Goal: Task Accomplishment & Management: Use online tool/utility

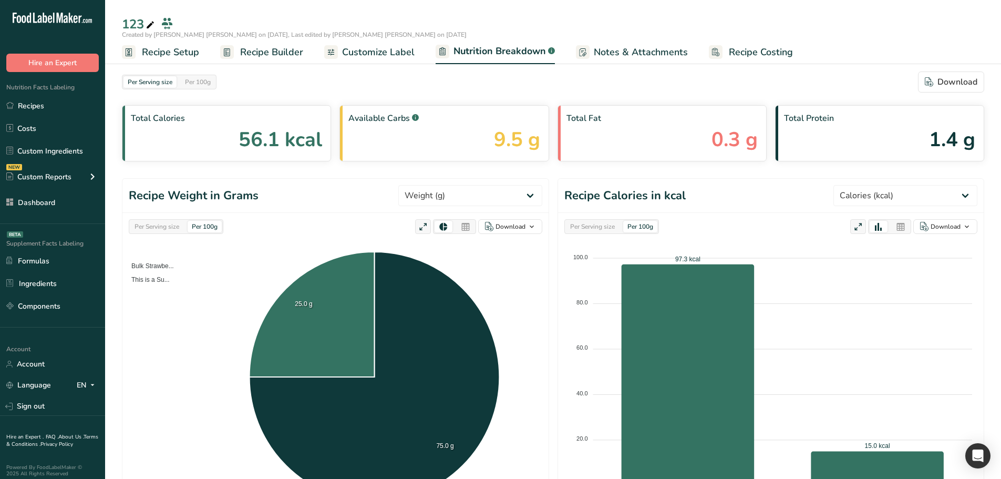
select select "Calories"
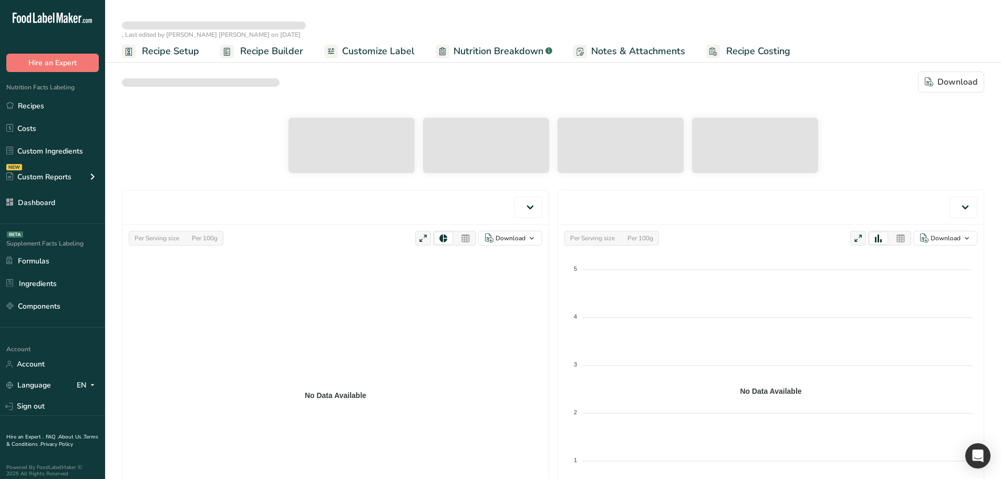
select select "Calories"
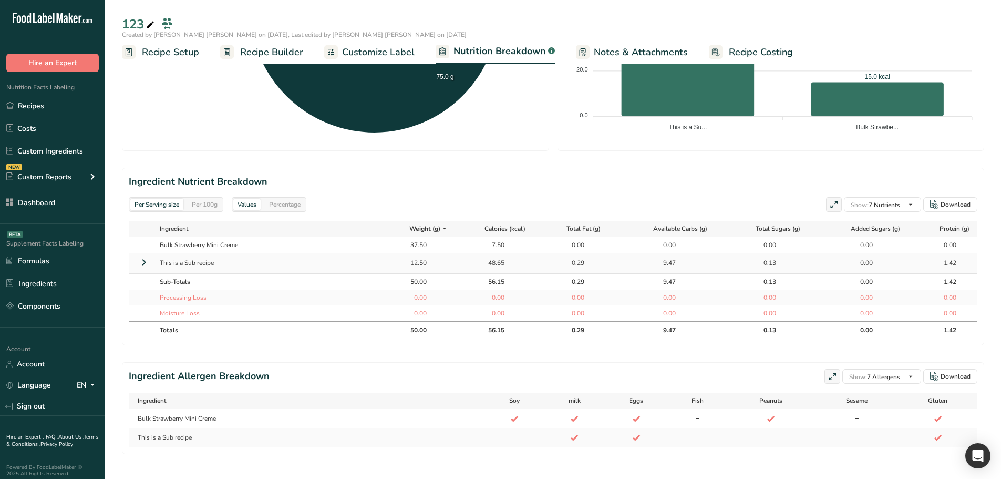
scroll to position [386, 0]
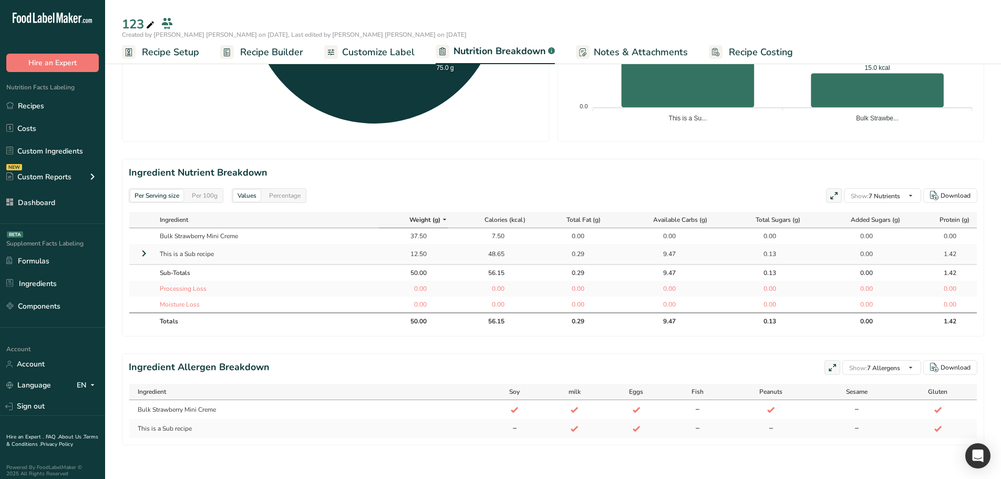
click at [148, 244] on icon at bounding box center [144, 253] width 13 height 19
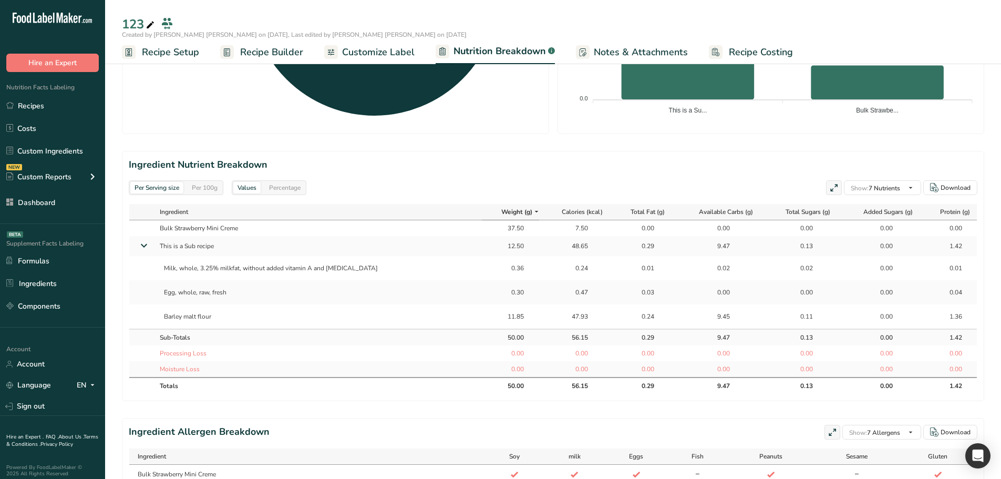
click at [255, 51] on span "Recipe Builder" at bounding box center [271, 52] width 63 height 14
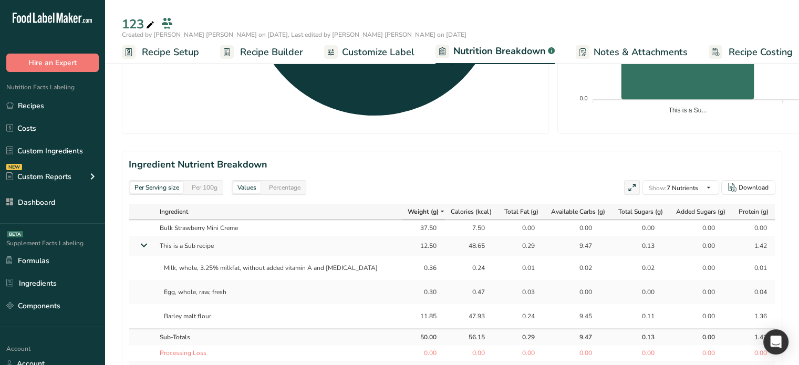
scroll to position [431, 0]
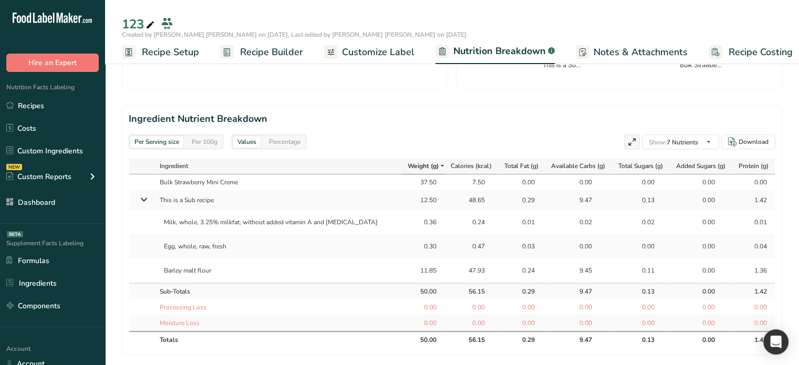
click at [265, 49] on span "Recipe Builder" at bounding box center [271, 52] width 63 height 14
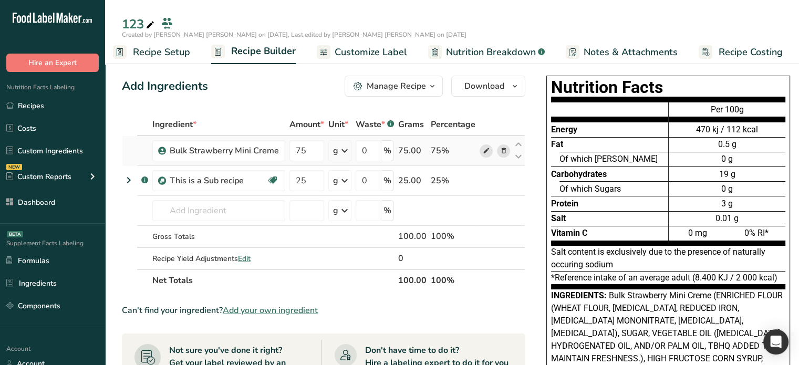
click at [483, 149] on icon at bounding box center [486, 151] width 7 height 11
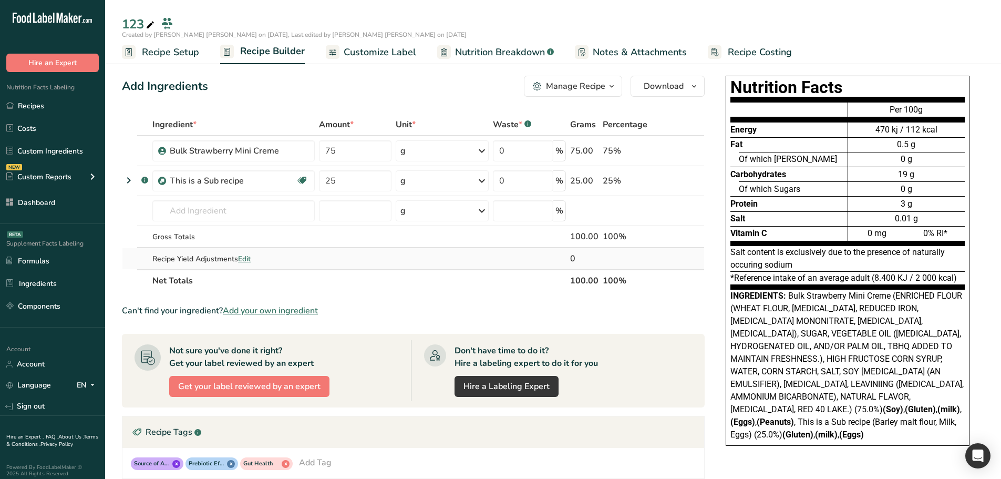
click at [250, 256] on span "Edit" at bounding box center [244, 259] width 13 height 10
click at [403, 55] on span "Customize Label" at bounding box center [380, 52] width 72 height 14
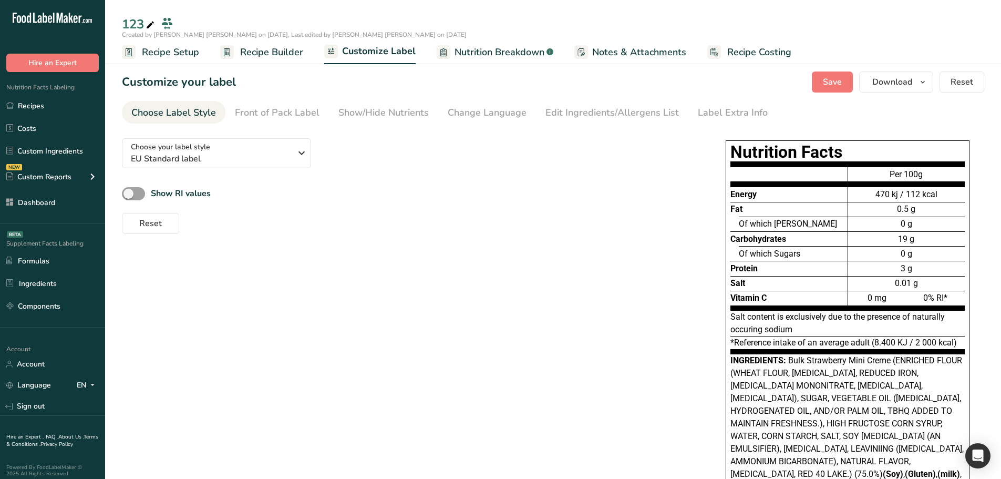
click at [519, 54] on span "Nutrition Breakdown" at bounding box center [499, 52] width 90 height 14
select select "Calories"
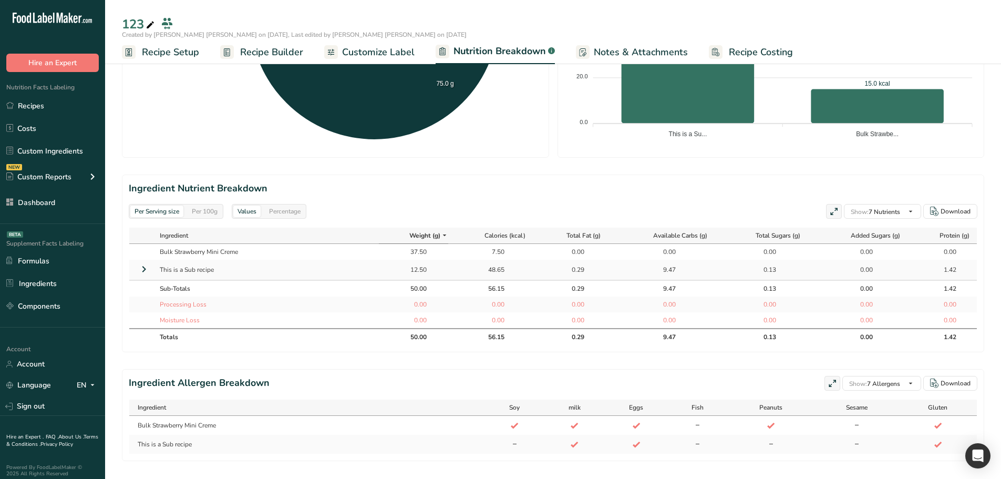
scroll to position [368, 0]
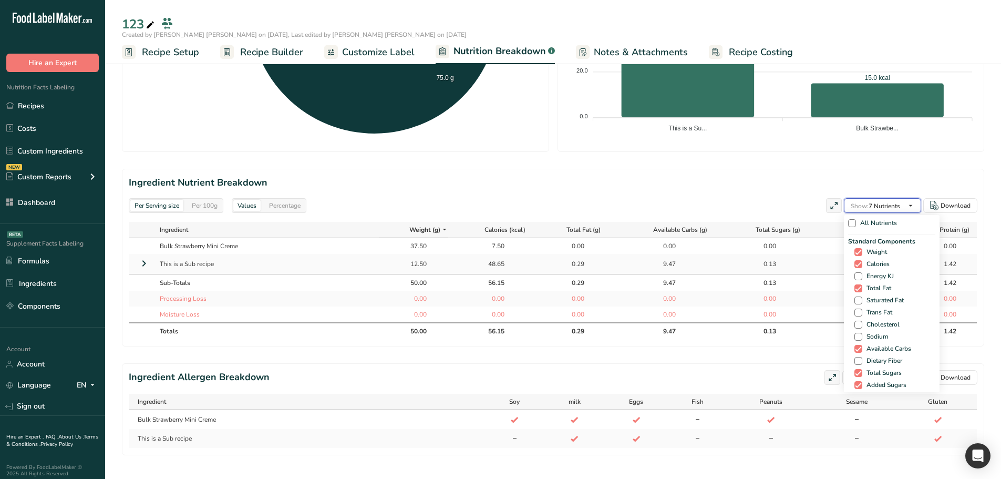
click at [914, 199] on icon "button" at bounding box center [910, 205] width 8 height 13
click at [857, 319] on span at bounding box center [858, 321] width 8 height 8
click at [857, 319] on input "Water" at bounding box center [857, 321] width 7 height 7
checkbox input "true"
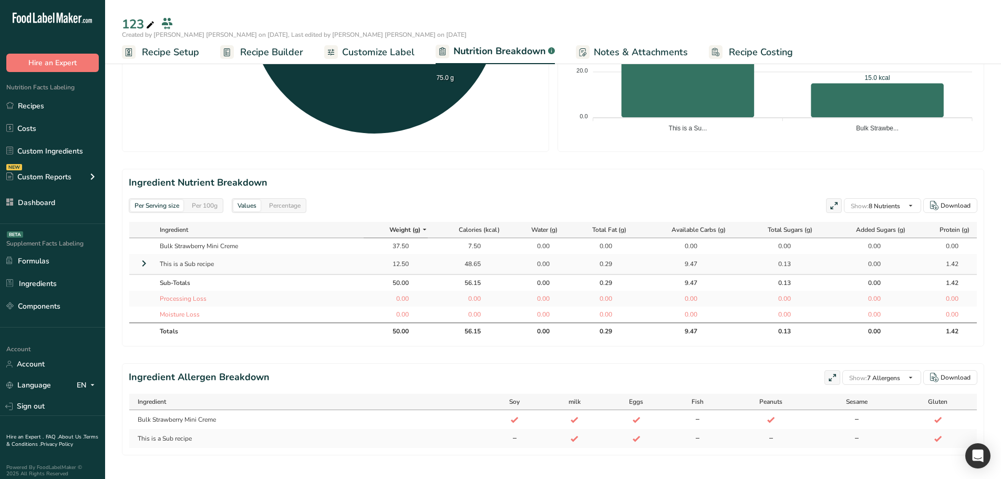
click at [540, 261] on div "0.00" at bounding box center [536, 263] width 26 height 9
click at [146, 265] on icon at bounding box center [144, 263] width 13 height 19
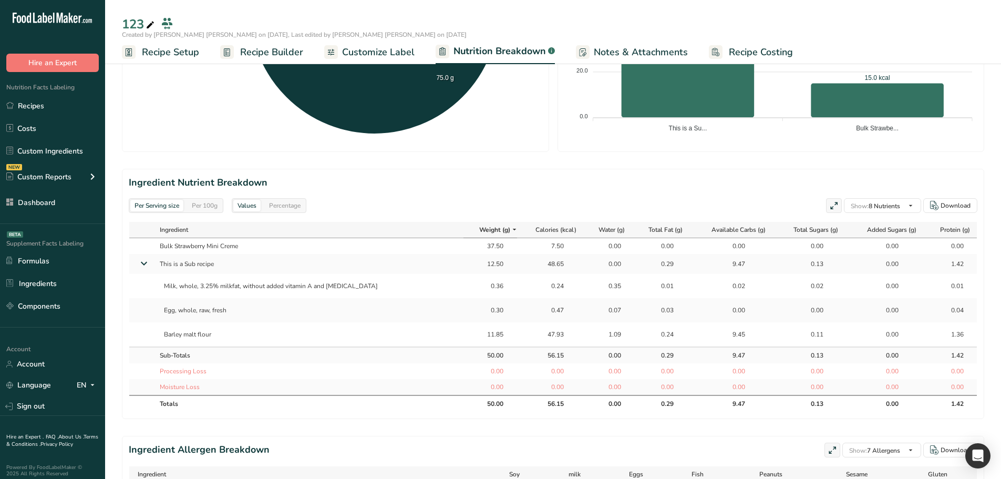
click at [144, 263] on icon at bounding box center [143, 263] width 19 height 13
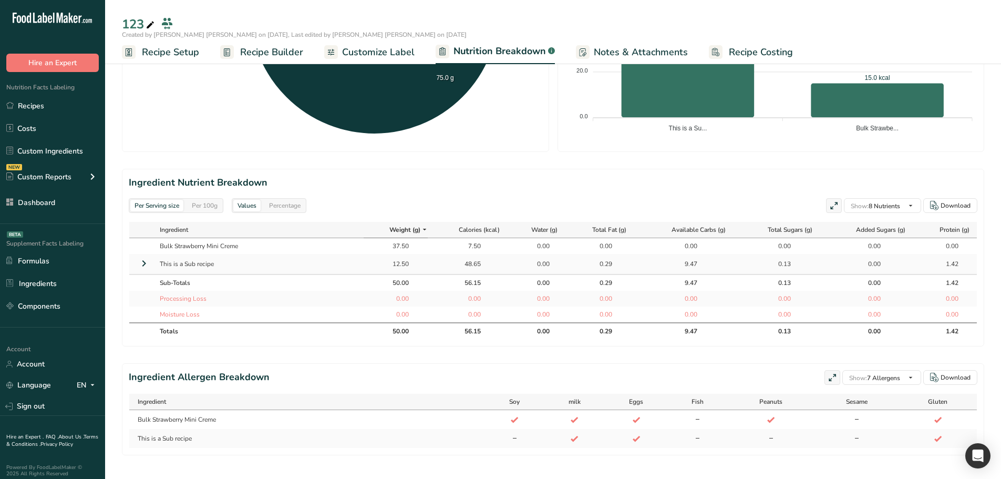
click at [528, 262] on div "0.00" at bounding box center [536, 263] width 26 height 9
click at [538, 263] on div "0.00" at bounding box center [536, 263] width 26 height 9
click at [535, 244] on div "0.00" at bounding box center [536, 245] width 26 height 9
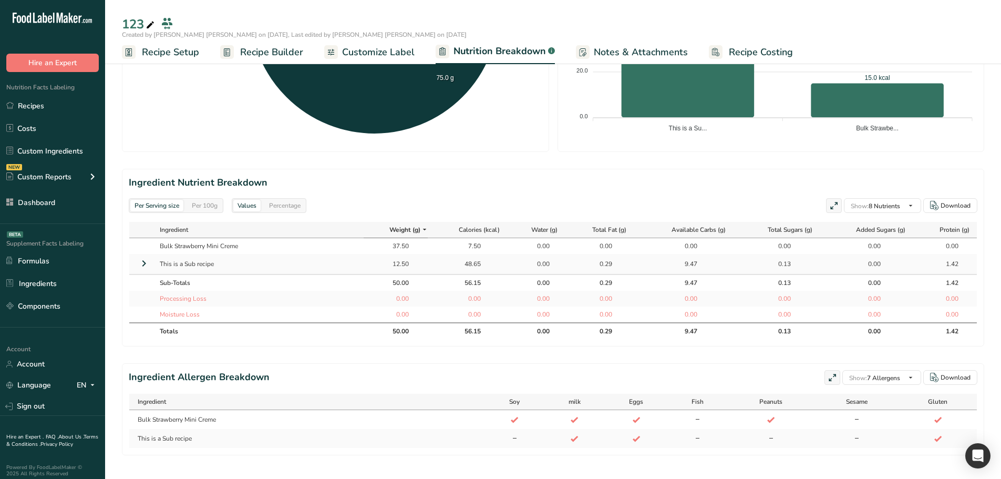
click at [552, 269] on td "0.00" at bounding box center [536, 264] width 57 height 20
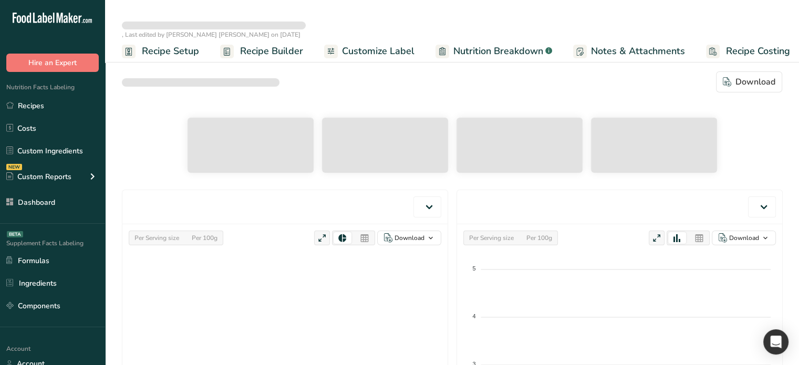
select select "Calories"
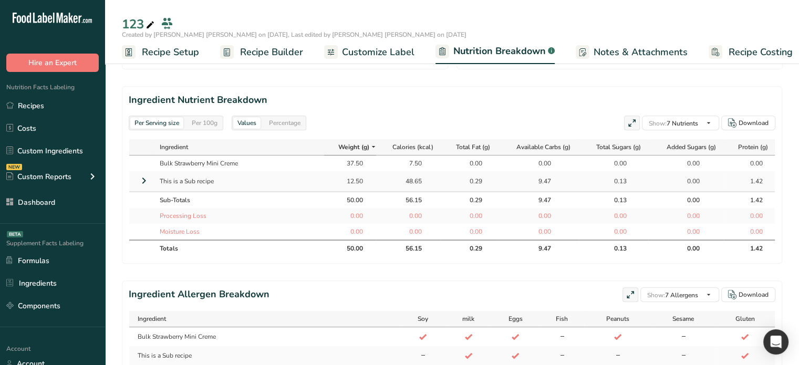
scroll to position [444, 0]
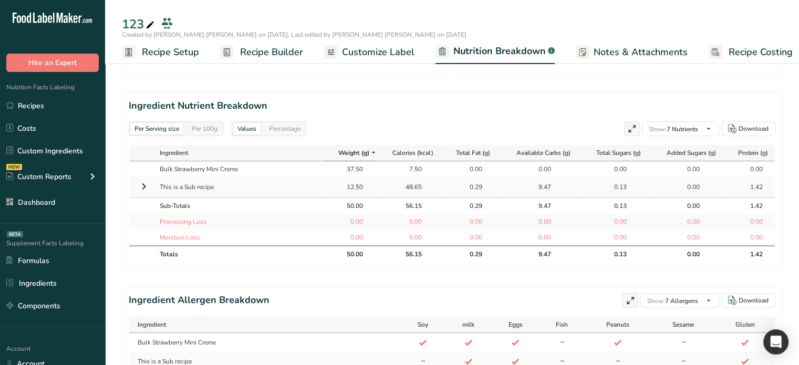
click at [142, 186] on icon at bounding box center [144, 186] width 13 height 19
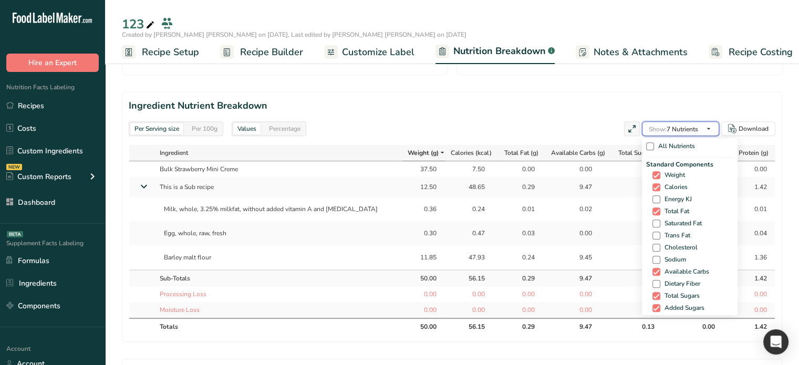
click at [702, 128] on span "button" at bounding box center [708, 128] width 13 height 13
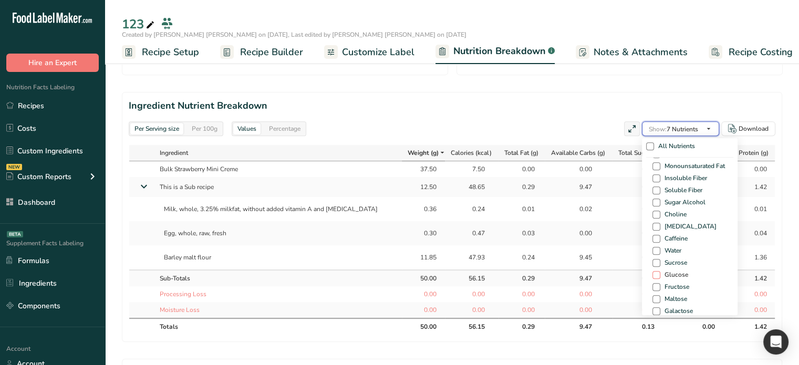
scroll to position [630, 0]
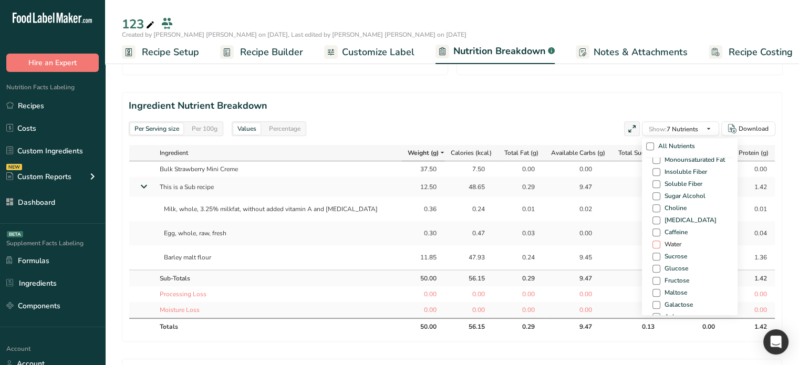
click at [656, 243] on span at bounding box center [656, 245] width 8 height 8
click at [656, 243] on input "Water" at bounding box center [655, 244] width 7 height 7
checkbox input "true"
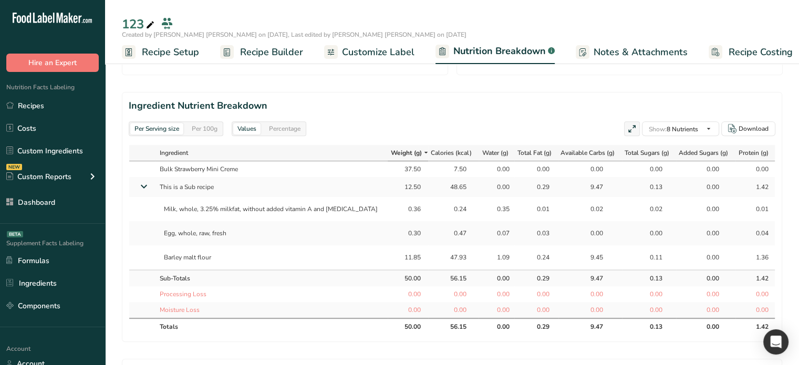
click at [500, 219] on td "0.35" at bounding box center [497, 209] width 36 height 24
click at [490, 187] on div "0.00" at bounding box center [496, 186] width 26 height 9
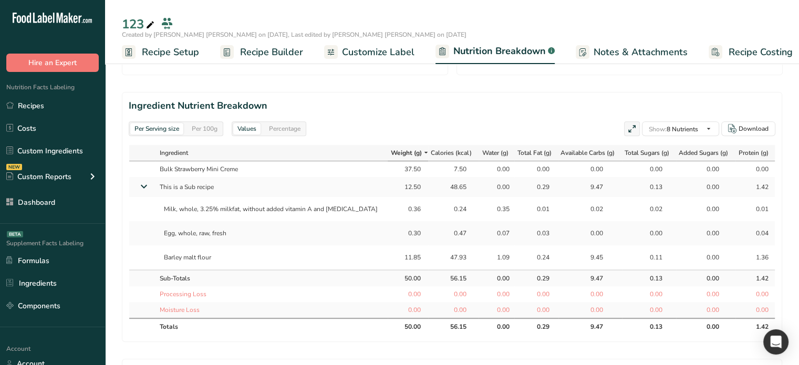
click at [514, 224] on td "0.03" at bounding box center [536, 233] width 44 height 24
click at [494, 186] on div "0.00" at bounding box center [496, 186] width 26 height 9
click at [490, 183] on div "0.00" at bounding box center [496, 186] width 26 height 9
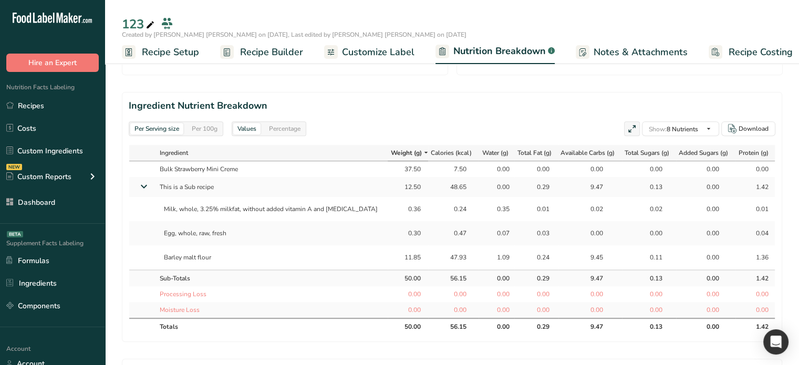
click at [490, 183] on div "0.00" at bounding box center [496, 186] width 26 height 9
click at [233, 168] on td "Bulk Strawberry Mini Creme" at bounding box center [271, 169] width 233 height 16
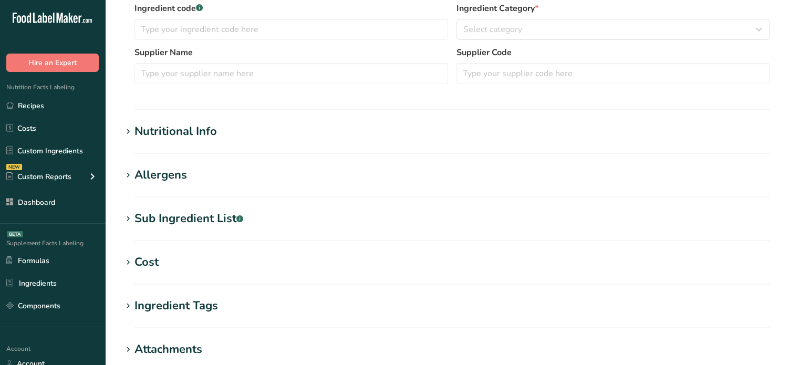
type input "Bulk Strawberry Mini Creme"
type input "123456"
type input "96025"
type input "100"
click at [181, 132] on div "Nutritional Info" at bounding box center [175, 131] width 82 height 17
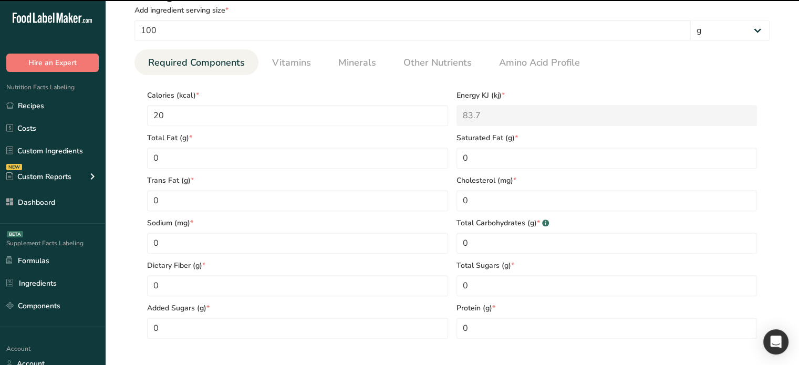
scroll to position [473, 0]
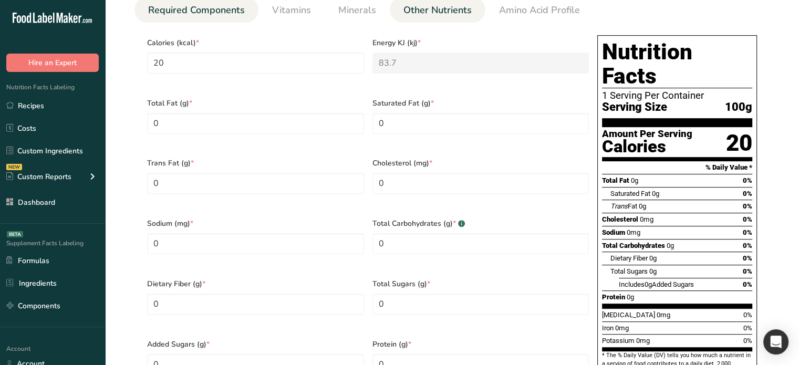
click at [418, 12] on span "Other Nutrients" at bounding box center [437, 10] width 68 height 14
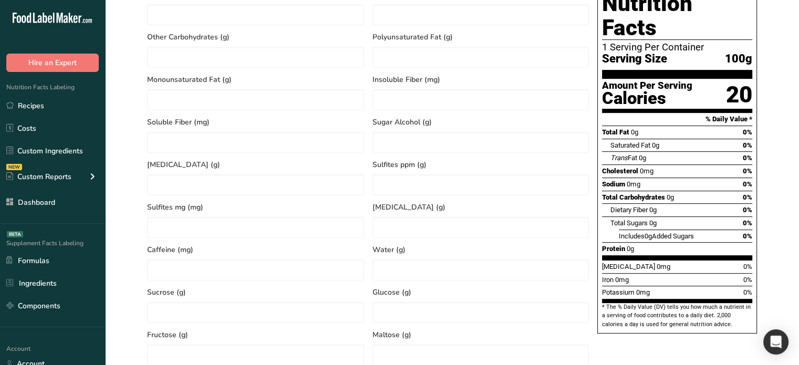
scroll to position [525, 0]
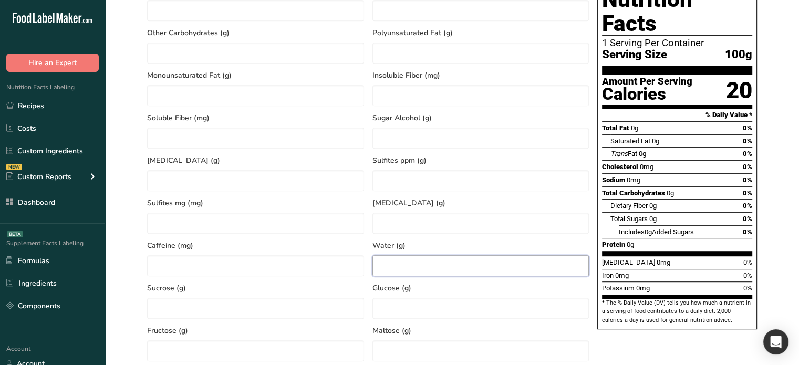
click at [405, 262] on input "number" at bounding box center [480, 265] width 217 height 21
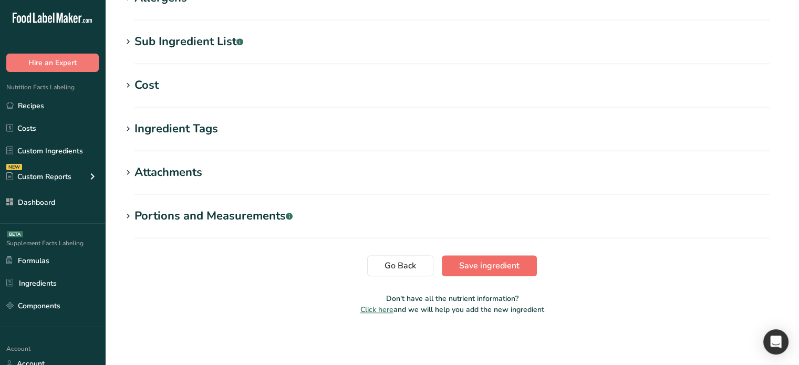
type input "50"
click at [505, 264] on span "Save ingredient" at bounding box center [489, 266] width 60 height 13
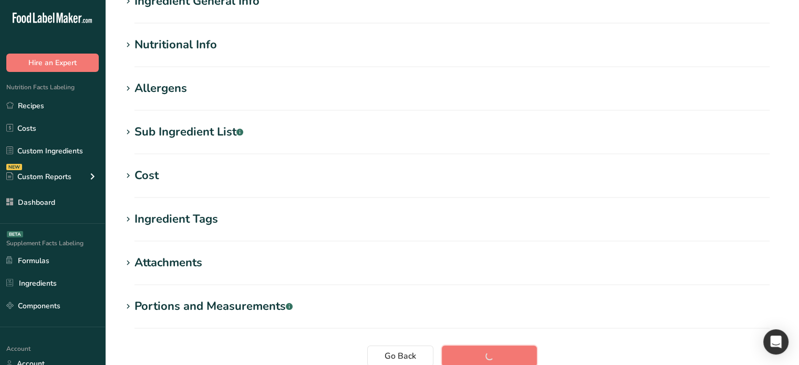
scroll to position [0, 0]
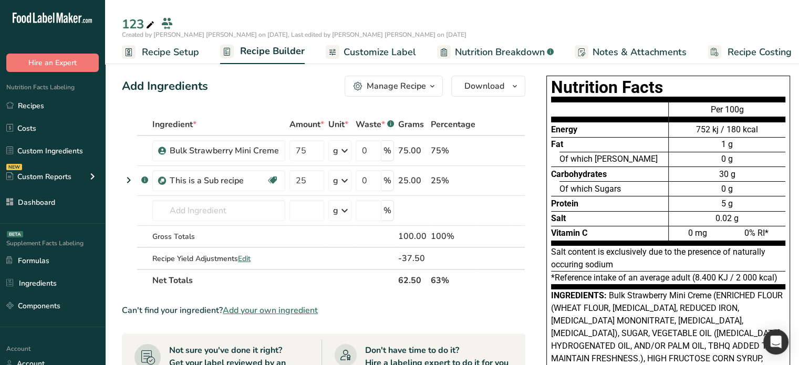
click at [510, 53] on span "Nutrition Breakdown" at bounding box center [500, 52] width 90 height 14
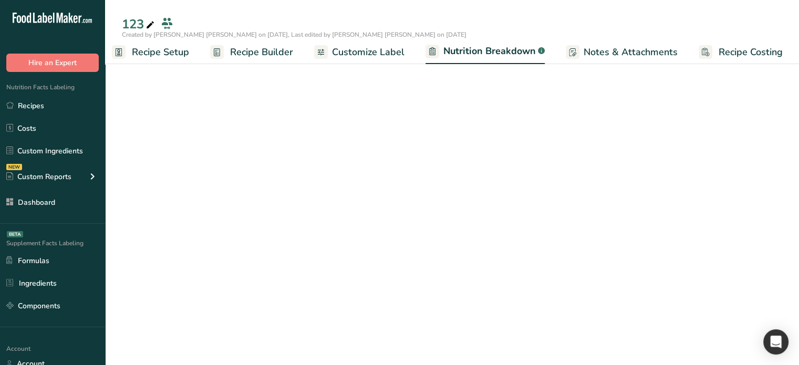
select select "Calories"
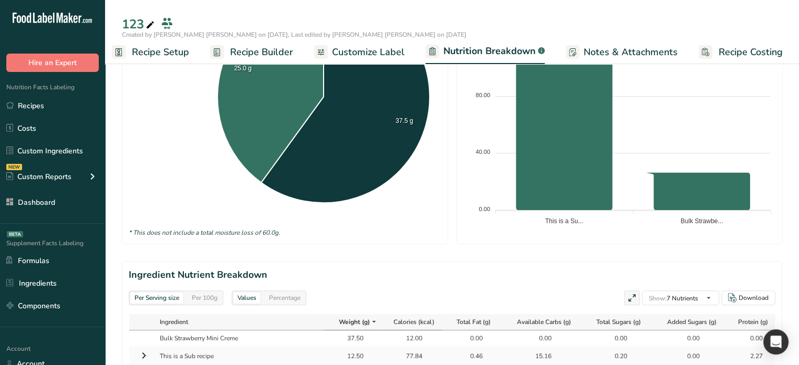
scroll to position [368, 0]
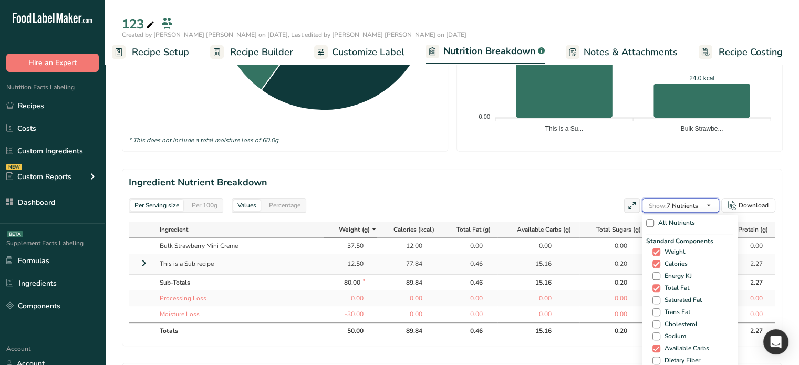
click at [691, 202] on span "Show: 7 Nutrients" at bounding box center [673, 206] width 49 height 8
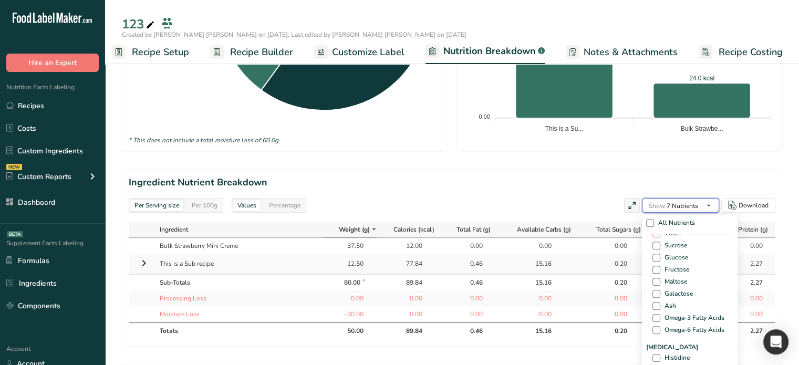
scroll to position [683, 0]
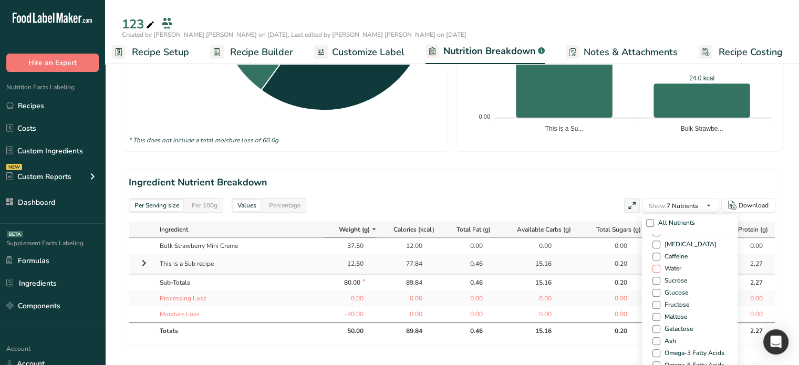
click at [656, 271] on span at bounding box center [656, 269] width 8 height 8
click at [656, 271] on input "Water" at bounding box center [655, 268] width 7 height 7
checkbox input "true"
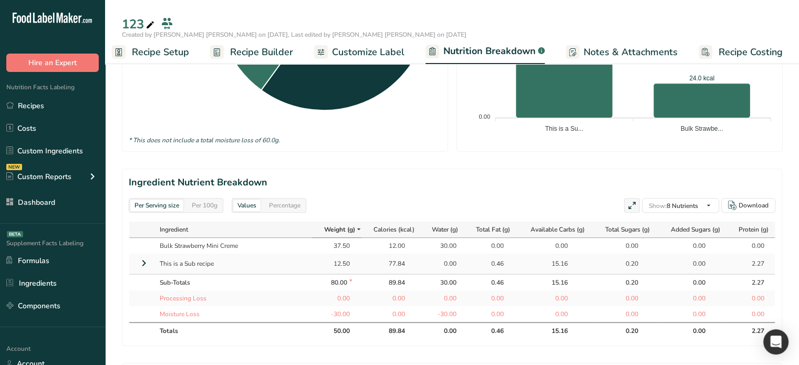
click at [448, 247] on div "30.00" at bounding box center [443, 245] width 26 height 9
click at [447, 284] on div "30.00" at bounding box center [443, 282] width 26 height 9
click at [451, 317] on div "-30.00" at bounding box center [443, 313] width 26 height 9
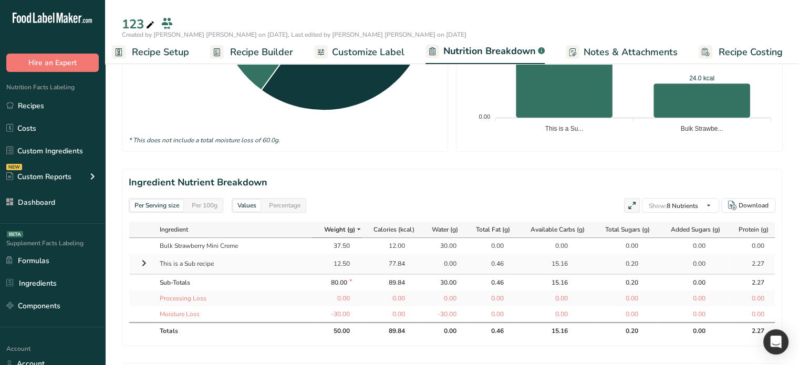
click at [449, 313] on div "-30.00" at bounding box center [443, 313] width 26 height 9
click at [452, 291] on td "0.00" at bounding box center [443, 299] width 43 height 16
click at [141, 262] on icon at bounding box center [144, 263] width 13 height 19
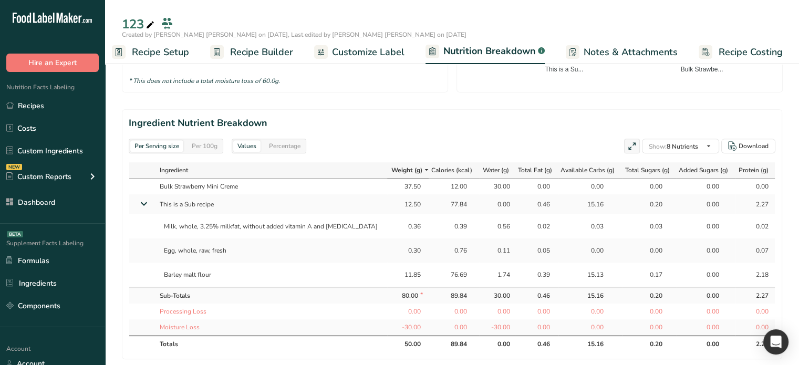
scroll to position [473, 0]
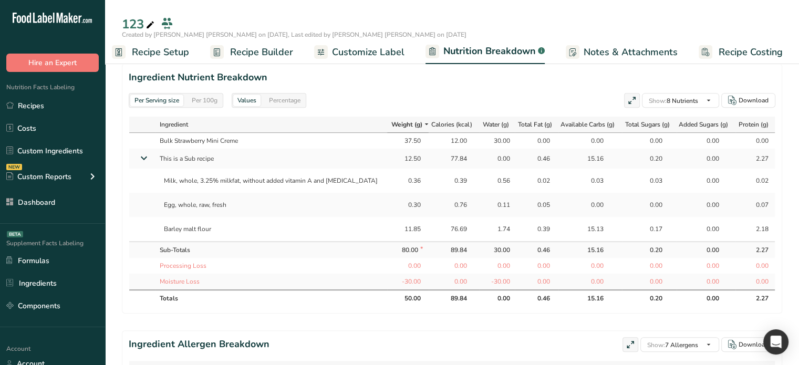
click at [491, 161] on div "0.00" at bounding box center [497, 158] width 26 height 9
click at [491, 176] on div "0.56" at bounding box center [497, 180] width 26 height 9
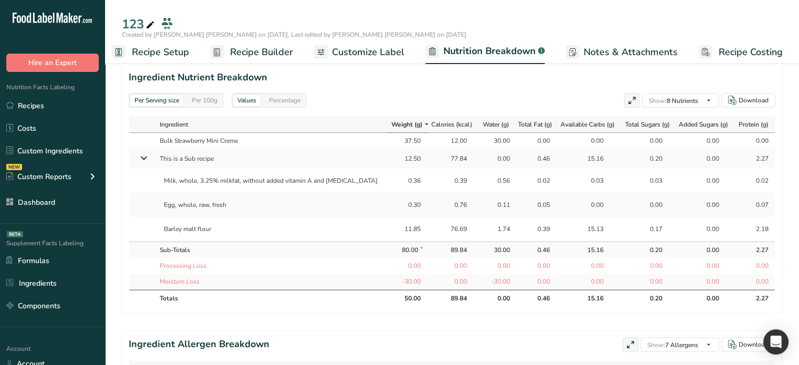
click at [491, 176] on div "0.56" at bounding box center [497, 180] width 26 height 9
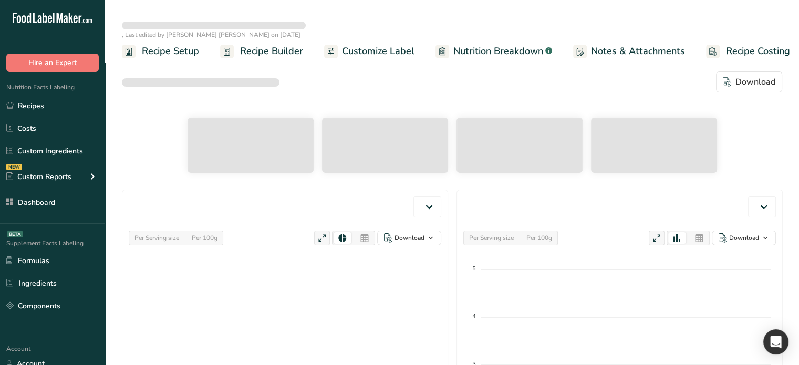
select select "Calories"
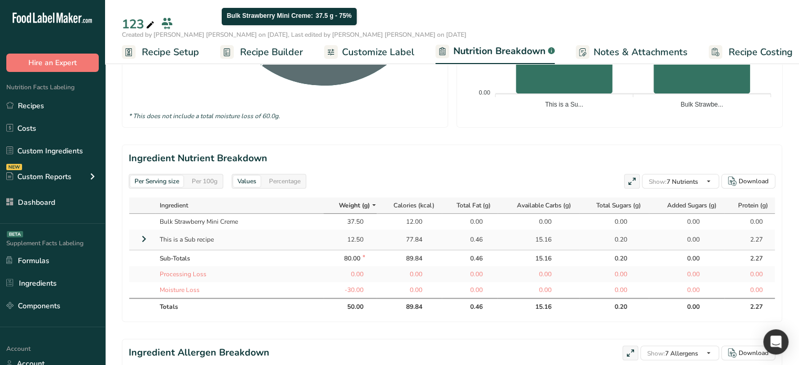
scroll to position [420, 0]
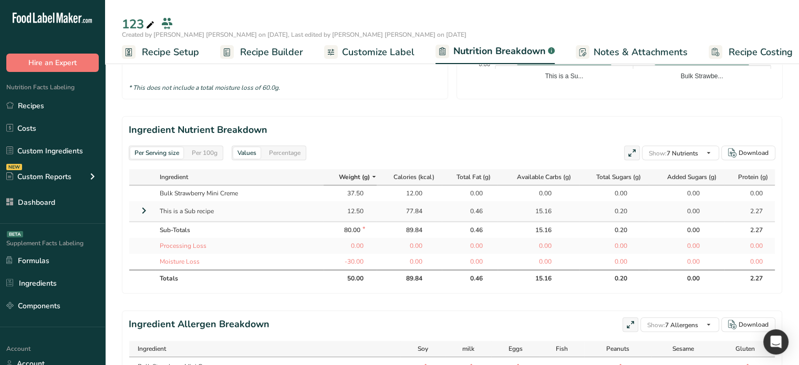
click at [143, 211] on icon at bounding box center [144, 210] width 13 height 19
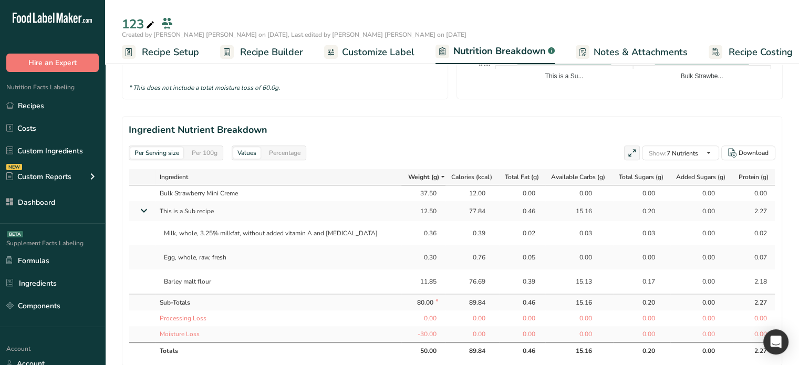
click at [262, 47] on span "Recipe Builder" at bounding box center [271, 52] width 63 height 14
click at [141, 211] on icon at bounding box center [143, 210] width 19 height 13
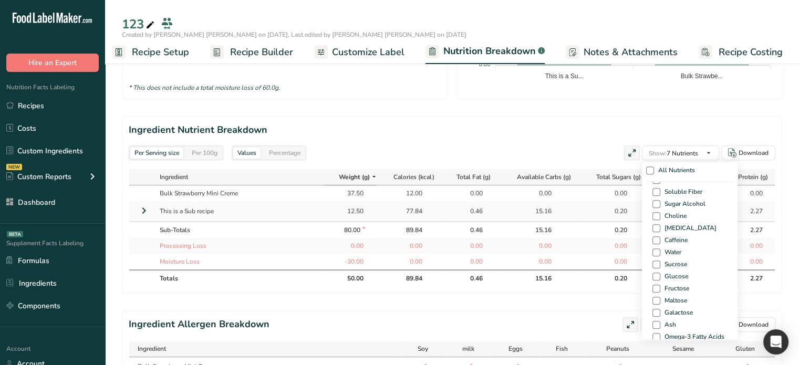
scroll to position [683, 0]
click at [654, 217] on span at bounding box center [656, 216] width 8 height 8
click at [654, 217] on input "Water" at bounding box center [655, 216] width 7 height 7
checkbox input "true"
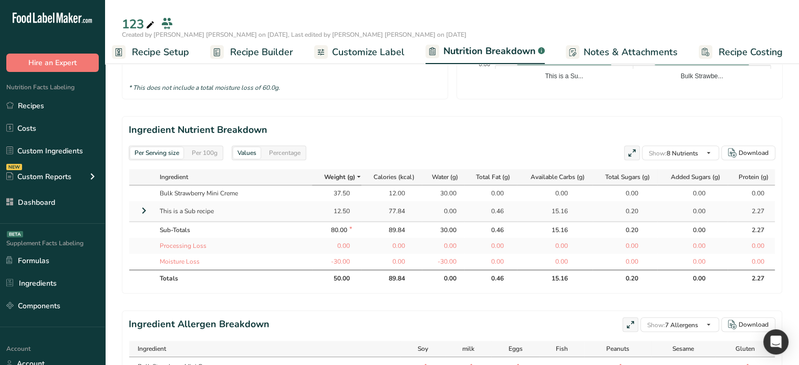
click at [449, 210] on div "0.00" at bounding box center [443, 210] width 26 height 9
click at [448, 209] on div "0.00" at bounding box center [443, 210] width 26 height 9
click at [141, 210] on icon at bounding box center [144, 210] width 13 height 19
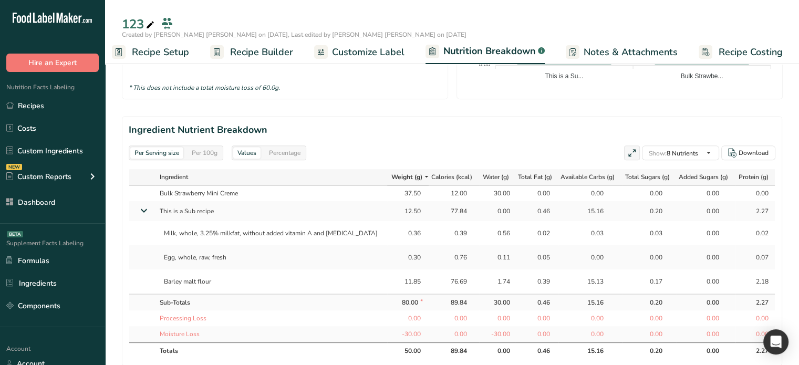
click at [141, 210] on icon at bounding box center [143, 210] width 19 height 13
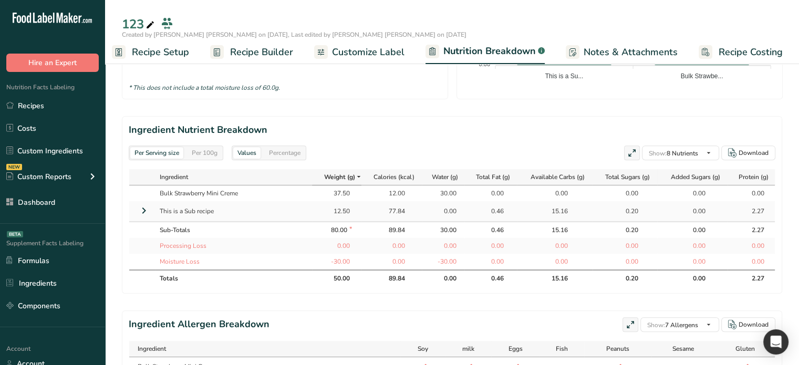
drag, startPoint x: 141, startPoint y: 210, endPoint x: 478, endPoint y: 204, distance: 336.2
click at [478, 204] on td "0.46" at bounding box center [490, 211] width 52 height 20
click at [450, 210] on div "0.00" at bounding box center [443, 210] width 26 height 9
click at [469, 211] on div "0.46" at bounding box center [490, 210] width 43 height 9
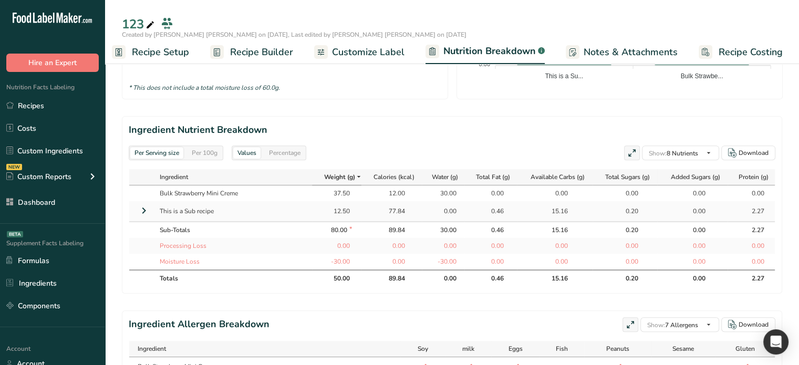
click at [145, 213] on icon at bounding box center [144, 210] width 13 height 19
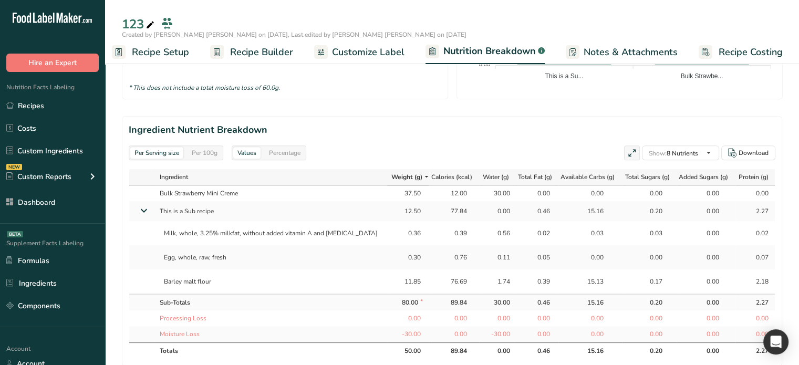
click at [201, 152] on div "Per 100g" at bounding box center [205, 153] width 34 height 12
click at [162, 147] on div "Per Serving size" at bounding box center [156, 153] width 53 height 12
click at [195, 146] on div "Per Serving size Per 100g" at bounding box center [176, 153] width 95 height 15
click at [151, 144] on section "Ingredient Nutrient Breakdown Per Serving size Per 100g Values Percentage Show:…" at bounding box center [452, 241] width 660 height 250
click at [210, 155] on div "Per 100g" at bounding box center [205, 153] width 34 height 12
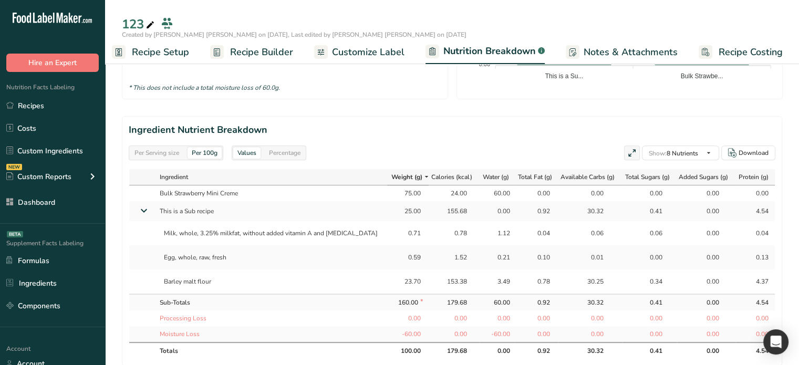
click at [166, 153] on div "Per Serving size" at bounding box center [156, 153] width 53 height 12
click at [201, 152] on div "Per 100g" at bounding box center [205, 153] width 34 height 12
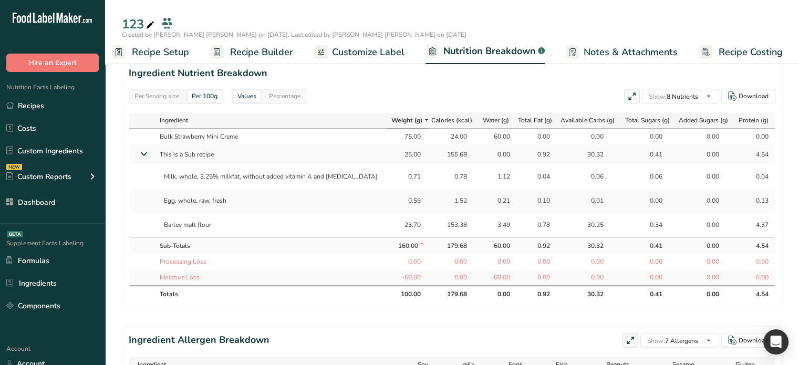
scroll to position [473, 0]
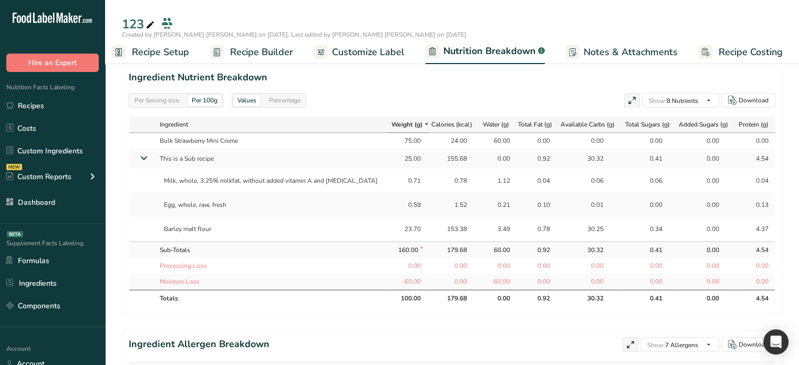
click at [395, 158] on div "25.00" at bounding box center [408, 158] width 26 height 9
click at [403, 172] on td "0.71" at bounding box center [408, 181] width 42 height 24
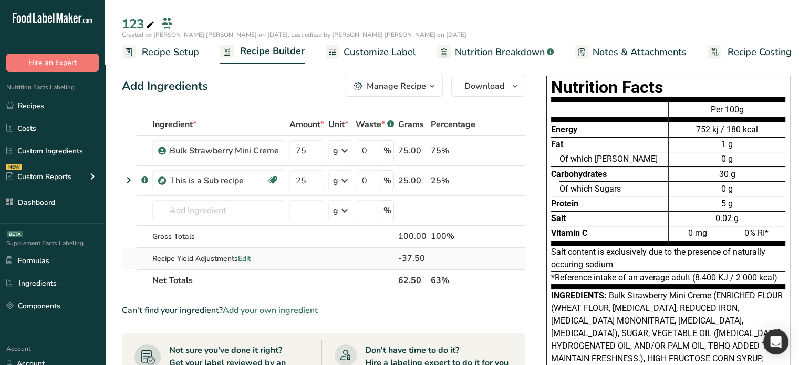
click at [244, 258] on span "Edit" at bounding box center [244, 259] width 13 height 10
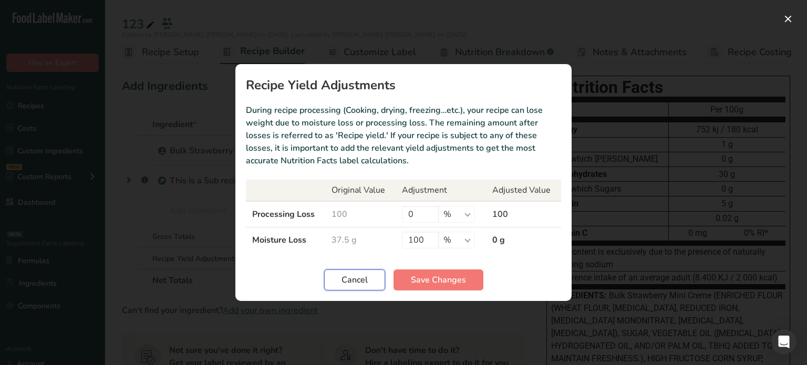
click at [355, 273] on button "Cancel" at bounding box center [354, 279] width 61 height 21
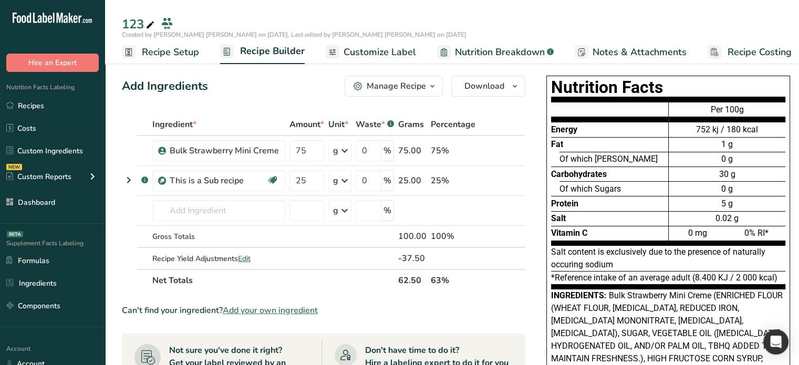
click at [479, 50] on span "Nutrition Breakdown" at bounding box center [500, 52] width 90 height 14
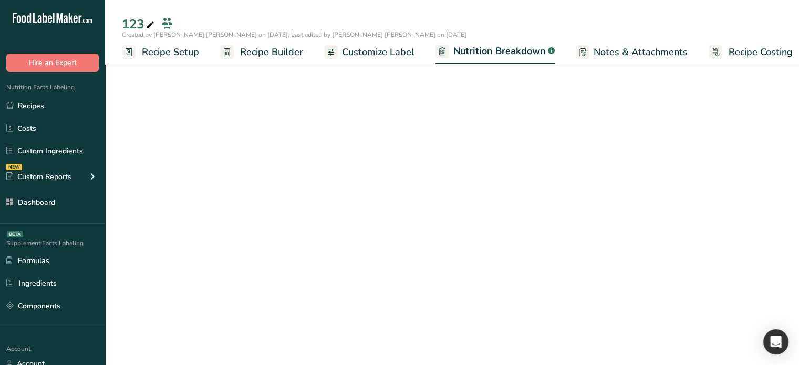
scroll to position [0, 10]
select select "Calories"
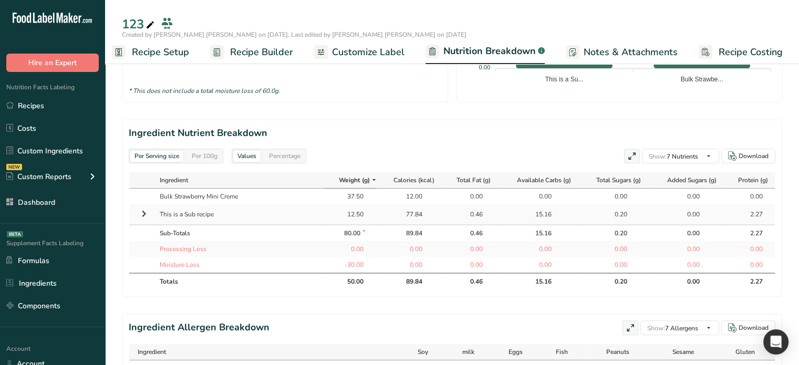
scroll to position [420, 0]
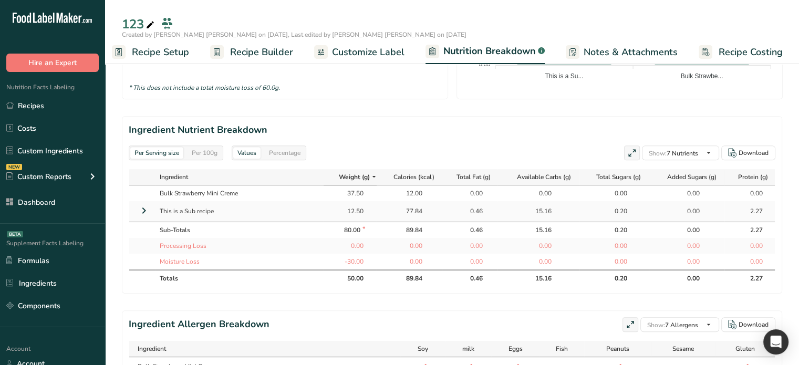
click at [473, 276] on div "0.46" at bounding box center [470, 278] width 26 height 9
click at [540, 275] on div "15.16" at bounding box center [538, 278] width 26 height 9
click at [618, 275] on div "0.20" at bounding box center [614, 278] width 26 height 9
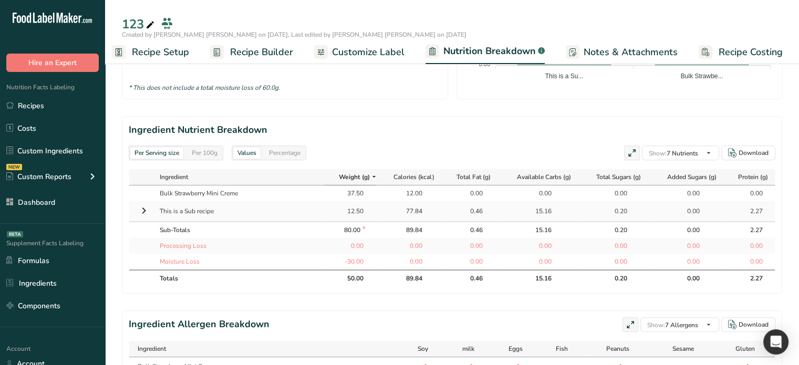
click at [244, 44] on link "Recipe Builder" at bounding box center [251, 52] width 83 height 24
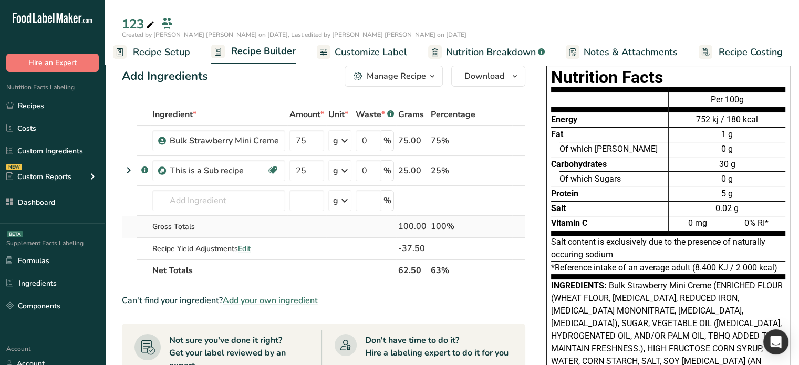
scroll to position [1, 0]
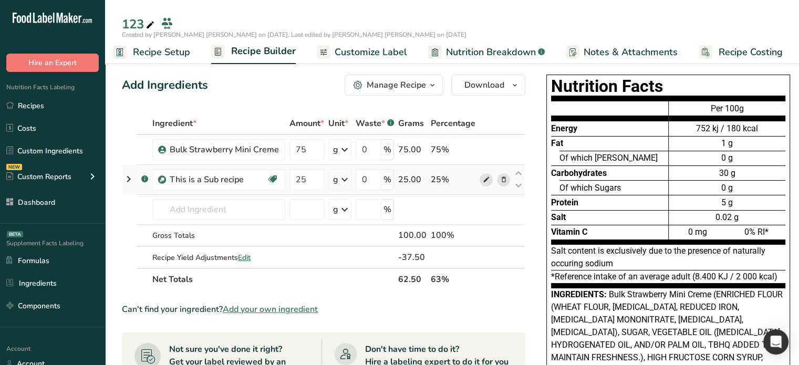
click at [483, 180] on icon at bounding box center [486, 179] width 7 height 11
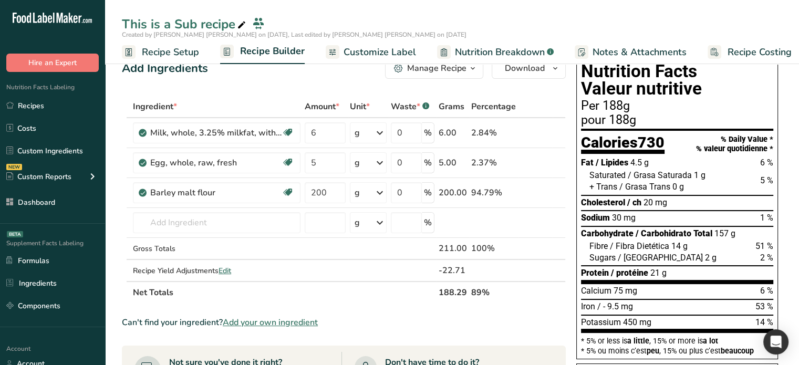
scroll to position [105, 0]
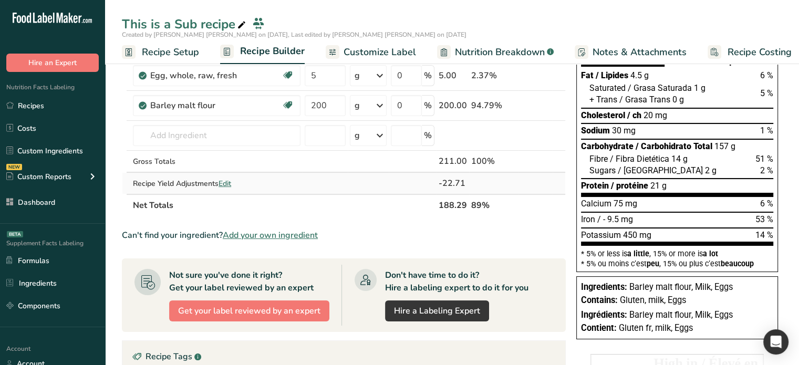
click at [229, 186] on span "Edit" at bounding box center [225, 184] width 13 height 10
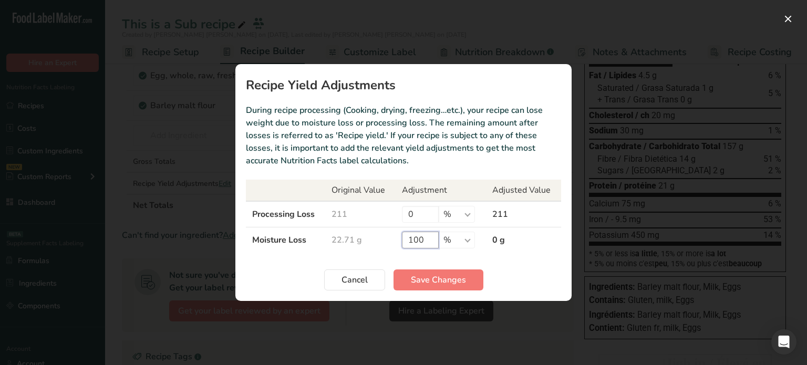
click at [415, 237] on input "100" at bounding box center [420, 240] width 37 height 17
click at [345, 281] on span "Cancel" at bounding box center [354, 280] width 26 height 13
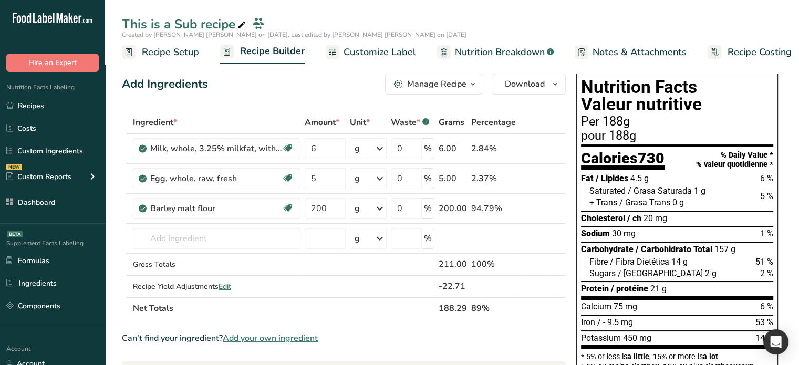
scroll to position [0, 0]
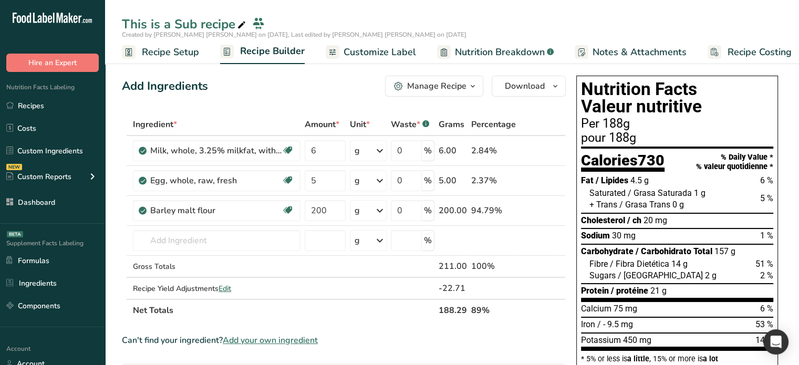
click at [500, 47] on span "Nutrition Breakdown" at bounding box center [500, 52] width 90 height 14
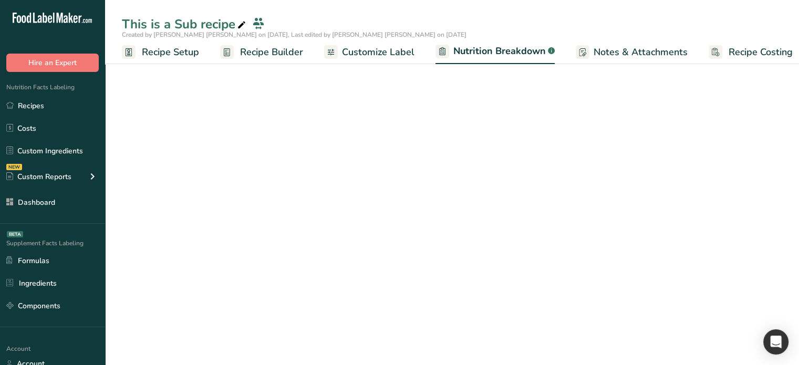
scroll to position [0, 10]
select select "Calories"
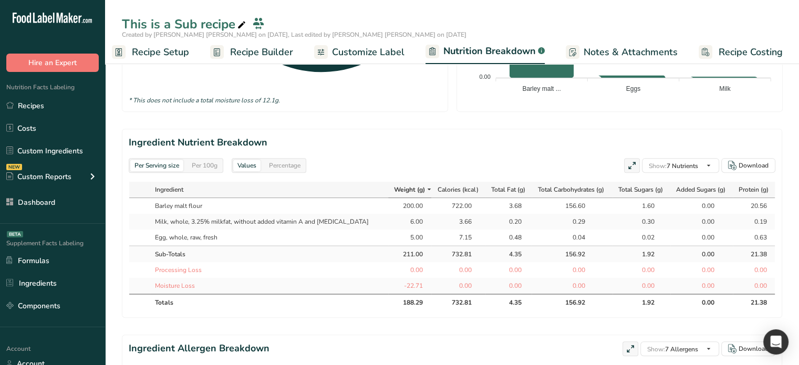
scroll to position [420, 0]
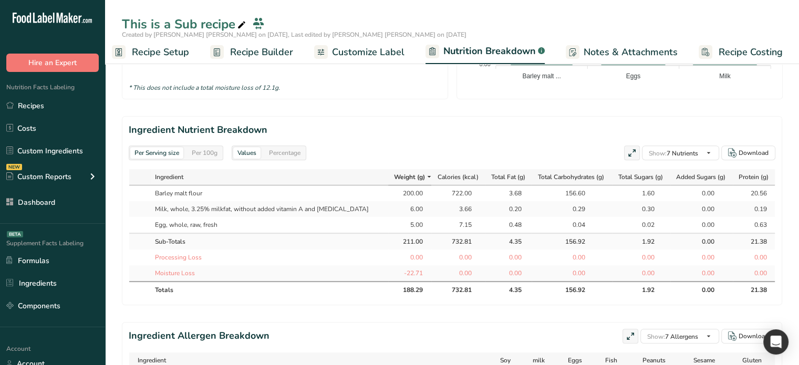
click at [212, 155] on div "Per 100g" at bounding box center [205, 153] width 34 height 12
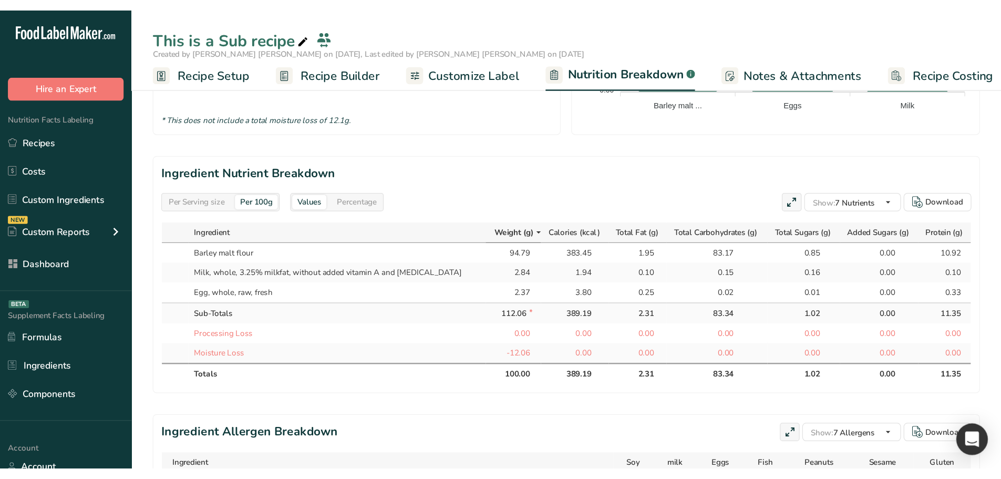
scroll to position [416, 0]
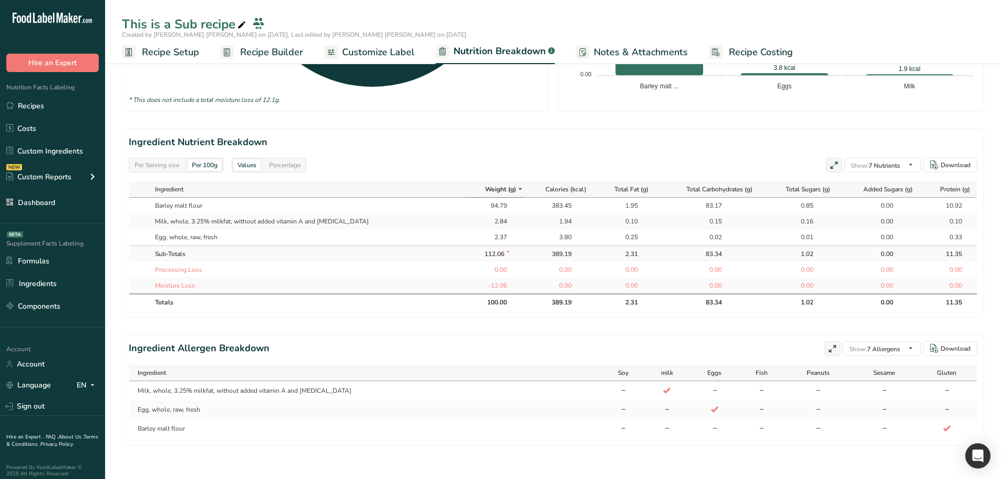
click at [547, 234] on div "3.80" at bounding box center [558, 236] width 26 height 9
click at [545, 201] on div "383.45" at bounding box center [558, 205] width 26 height 9
click at [546, 204] on div "383.45" at bounding box center [558, 205] width 26 height 9
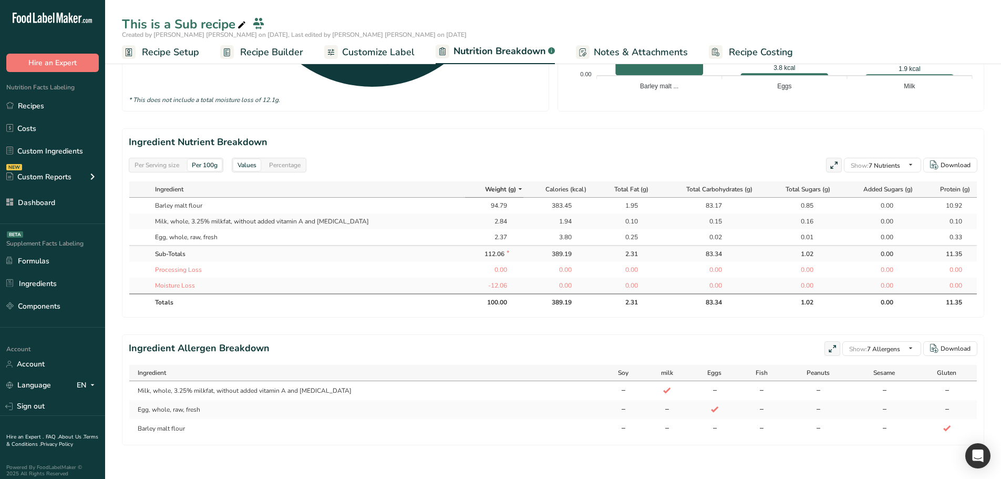
click at [616, 201] on div "1.95" at bounding box center [624, 205] width 26 height 9
click at [615, 216] on div "0.10" at bounding box center [624, 220] width 26 height 9
click at [612, 249] on div "2.31" at bounding box center [624, 253] width 26 height 9
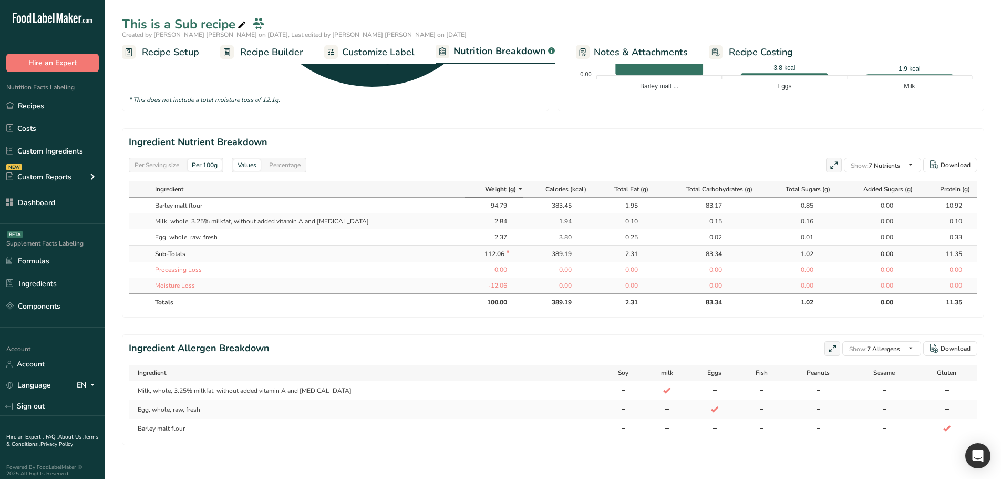
click at [612, 249] on div "2.31" at bounding box center [624, 253] width 26 height 9
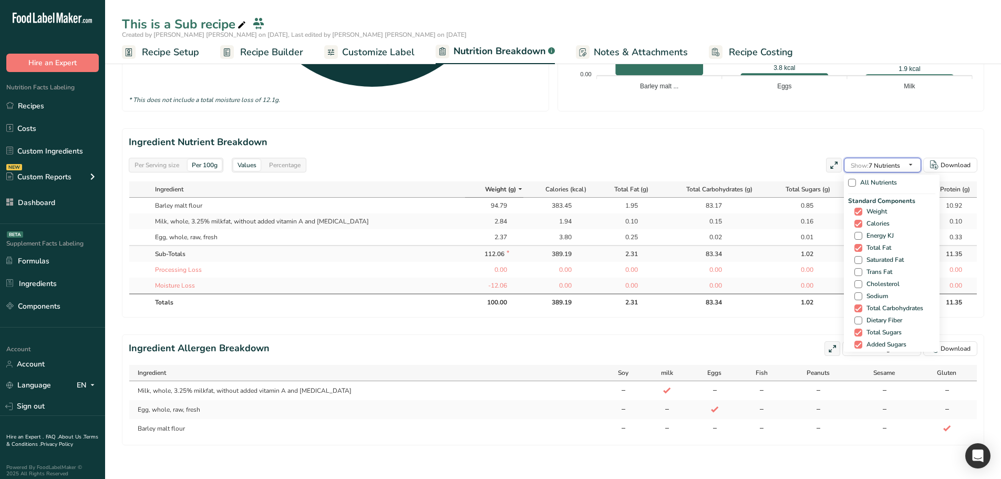
click at [798, 165] on span "Show: 7 Nutrients" at bounding box center [875, 165] width 49 height 13
click at [798, 277] on span at bounding box center [858, 281] width 8 height 8
click at [798, 277] on input "Water" at bounding box center [857, 280] width 7 height 7
checkbox input "true"
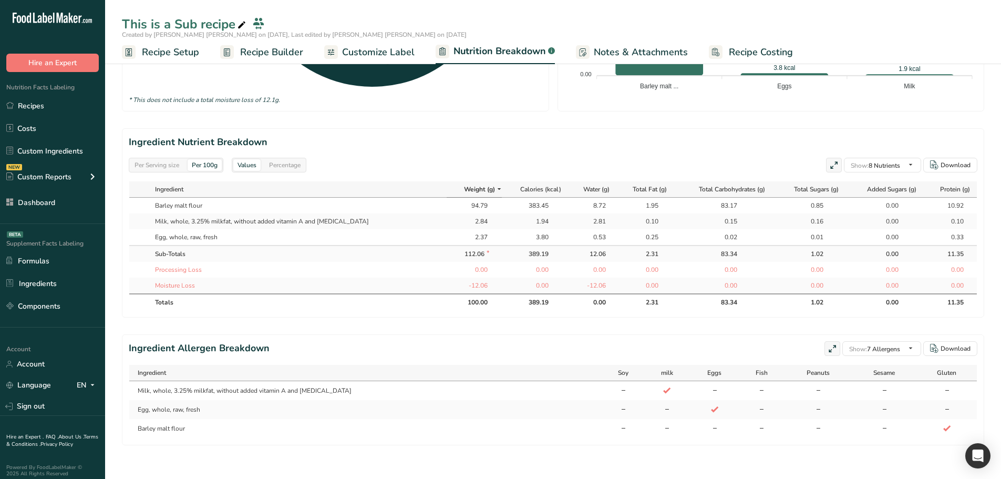
click at [649, 281] on div "0.00" at bounding box center [645, 285] width 48 height 9
click at [579, 203] on div "8.72" at bounding box center [592, 205] width 26 height 9
